Goal: Check status: Check status

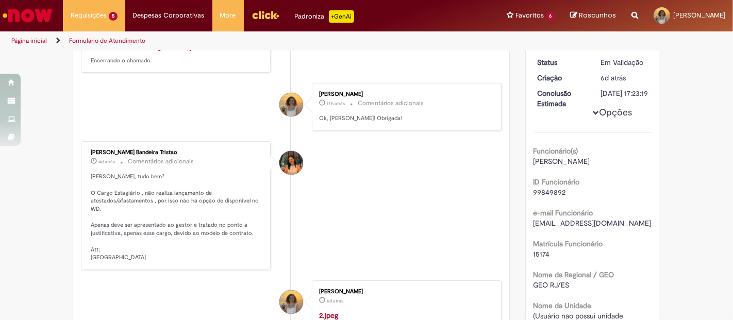
scroll to position [172, 0]
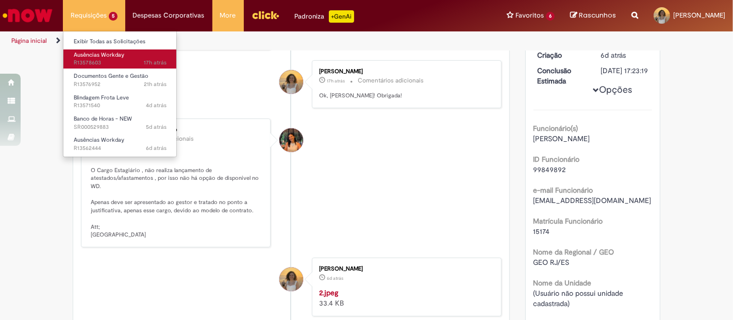
click at [109, 60] on span "17h atrás 17 horas atrás R13578603" at bounding box center [120, 63] width 93 height 8
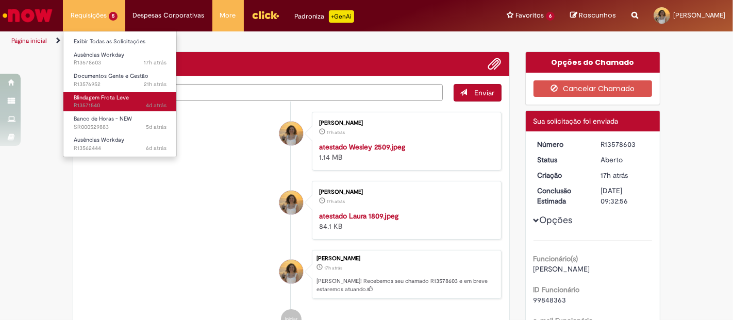
click at [121, 109] on span "4d atrás 4 dias atrás R13571540" at bounding box center [120, 106] width 93 height 8
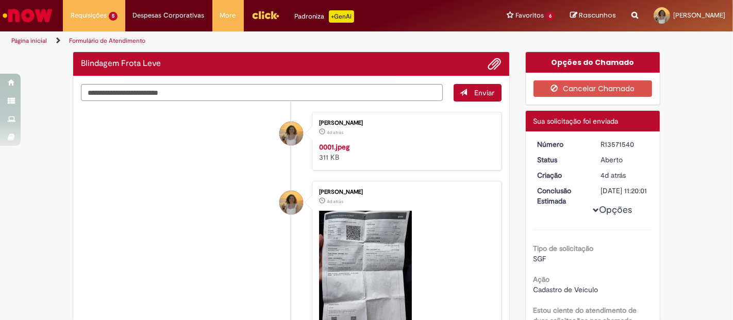
click at [282, 170] on div "Histórico de tíquete" at bounding box center [291, 225] width 26 height 210
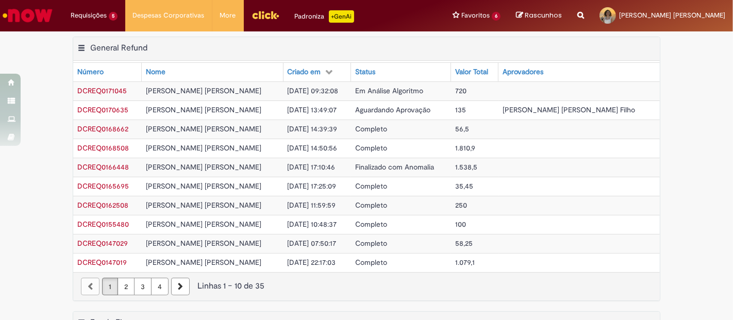
click at [418, 109] on span "Aguardando Aprovação" at bounding box center [392, 109] width 75 height 9
